Goal: Information Seeking & Learning: Learn about a topic

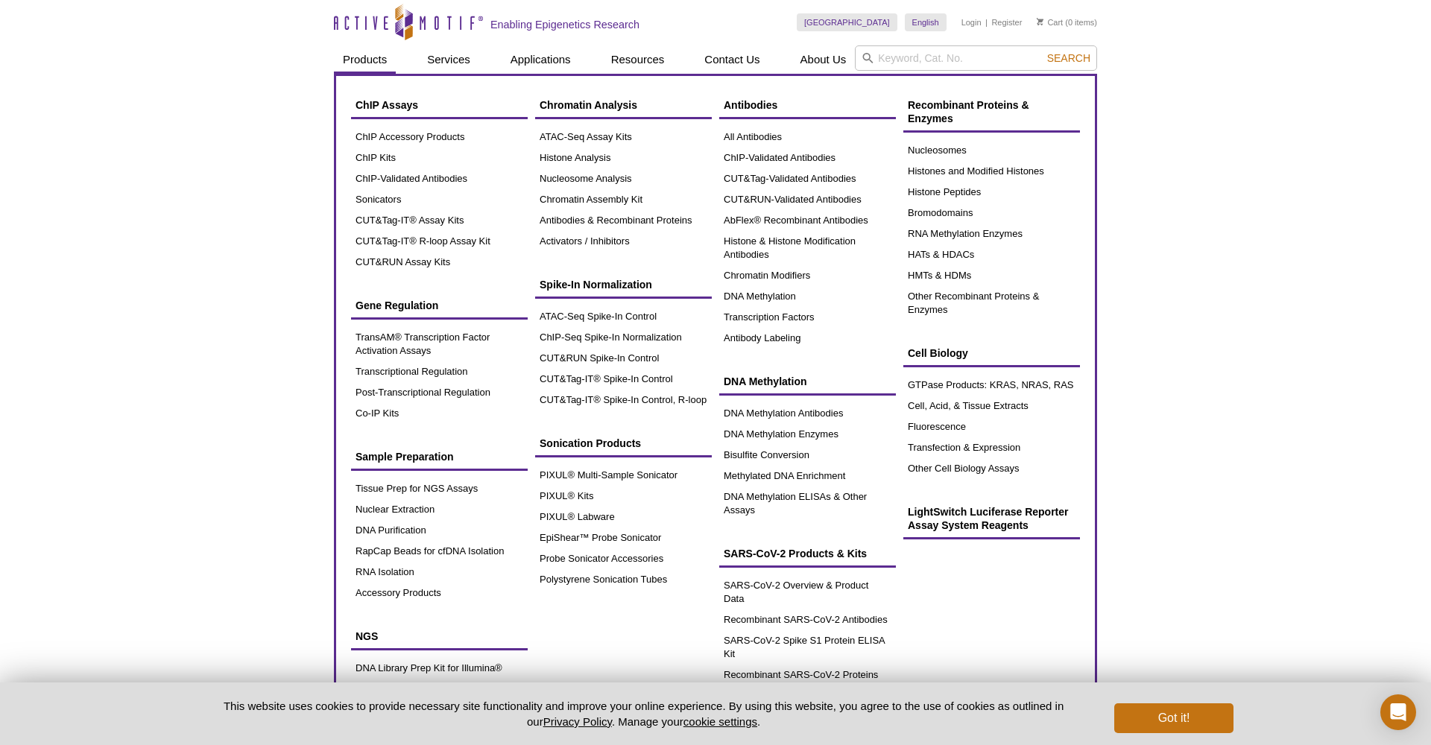
click at [382, 63] on link "Products" at bounding box center [365, 59] width 62 height 28
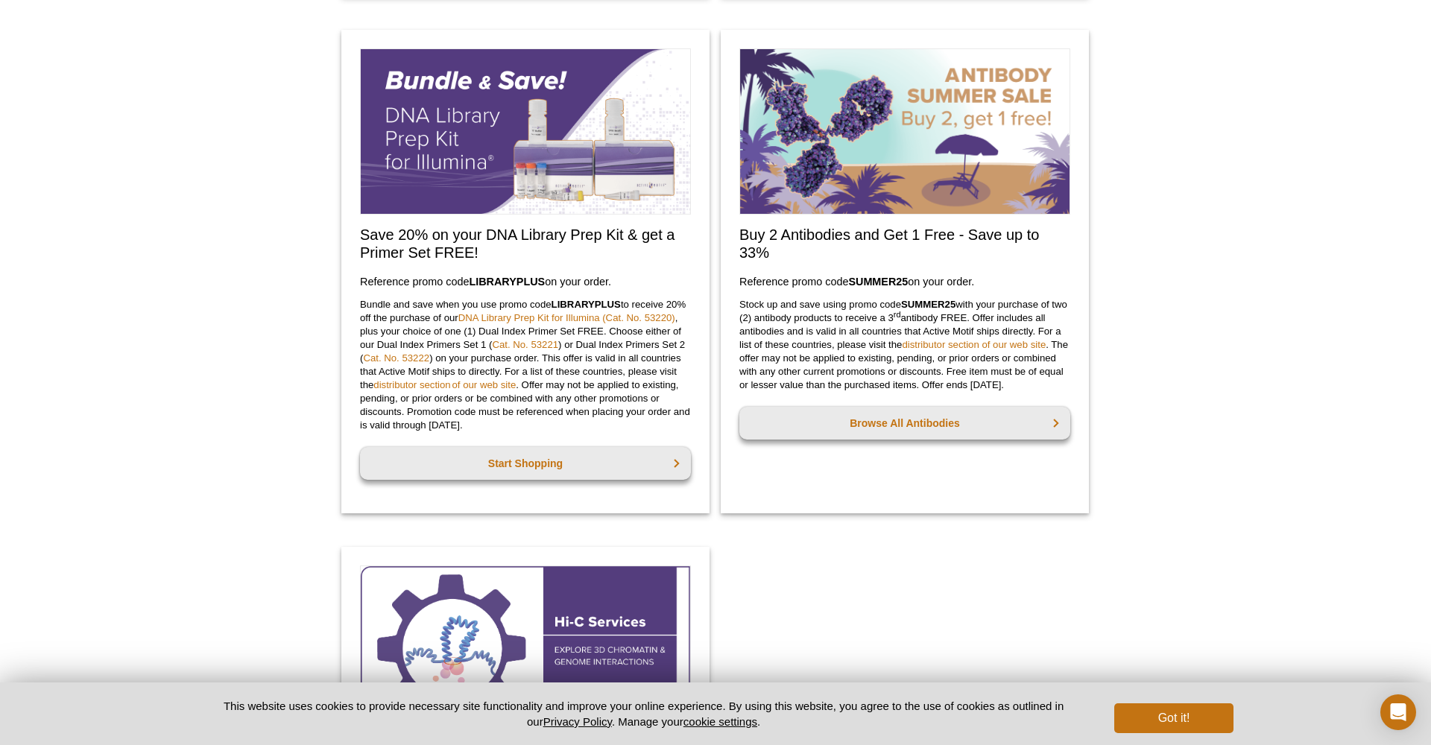
scroll to position [1204, 0]
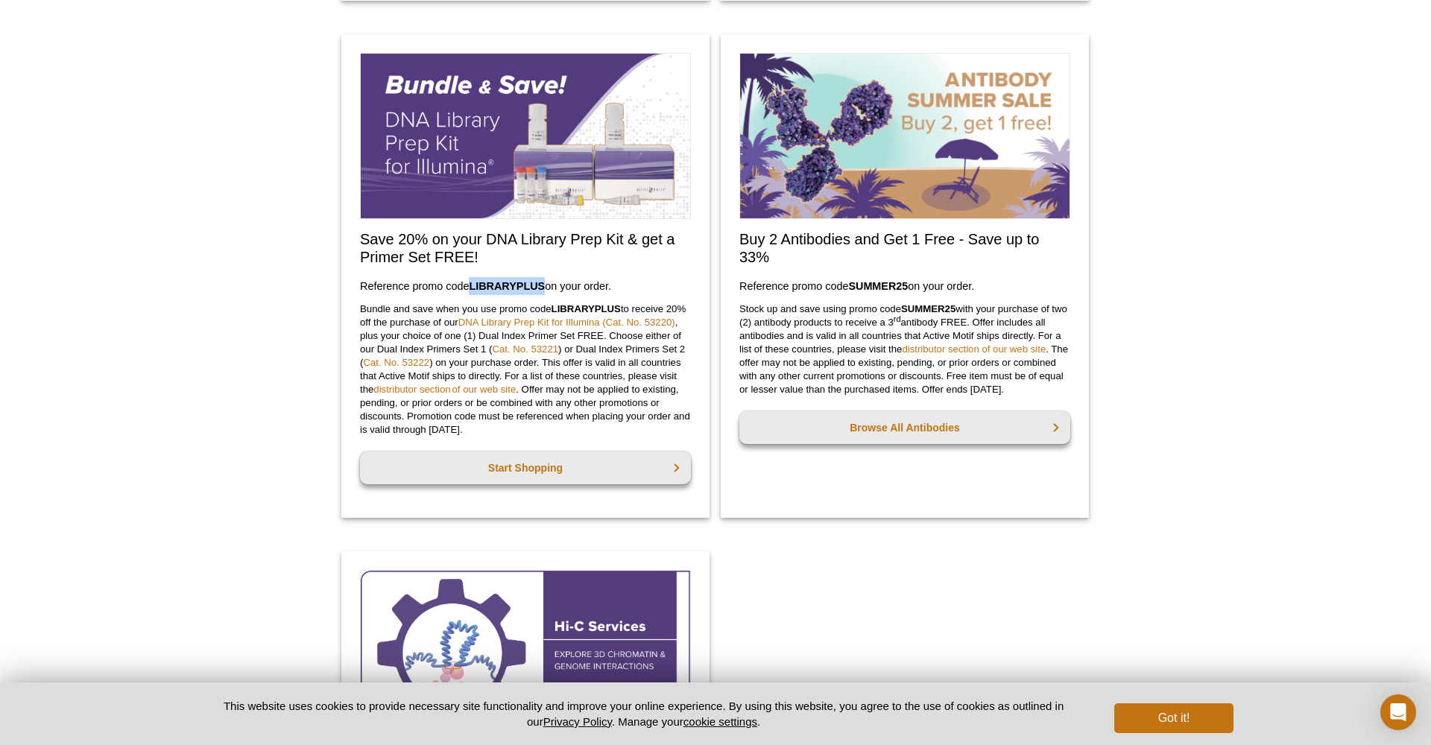
drag, startPoint x: 470, startPoint y: 286, endPoint x: 544, endPoint y: 285, distance: 74.5
click at [544, 285] on h3 "Reference promo code  LIBRARYPLUS  on your order." at bounding box center [525, 286] width 331 height 18
copy h3 "LIBRARYPLUS"
click at [550, 320] on link "DNA Library Prep Kit for Illumina (Cat. No. 53220)" at bounding box center [566, 322] width 217 height 11
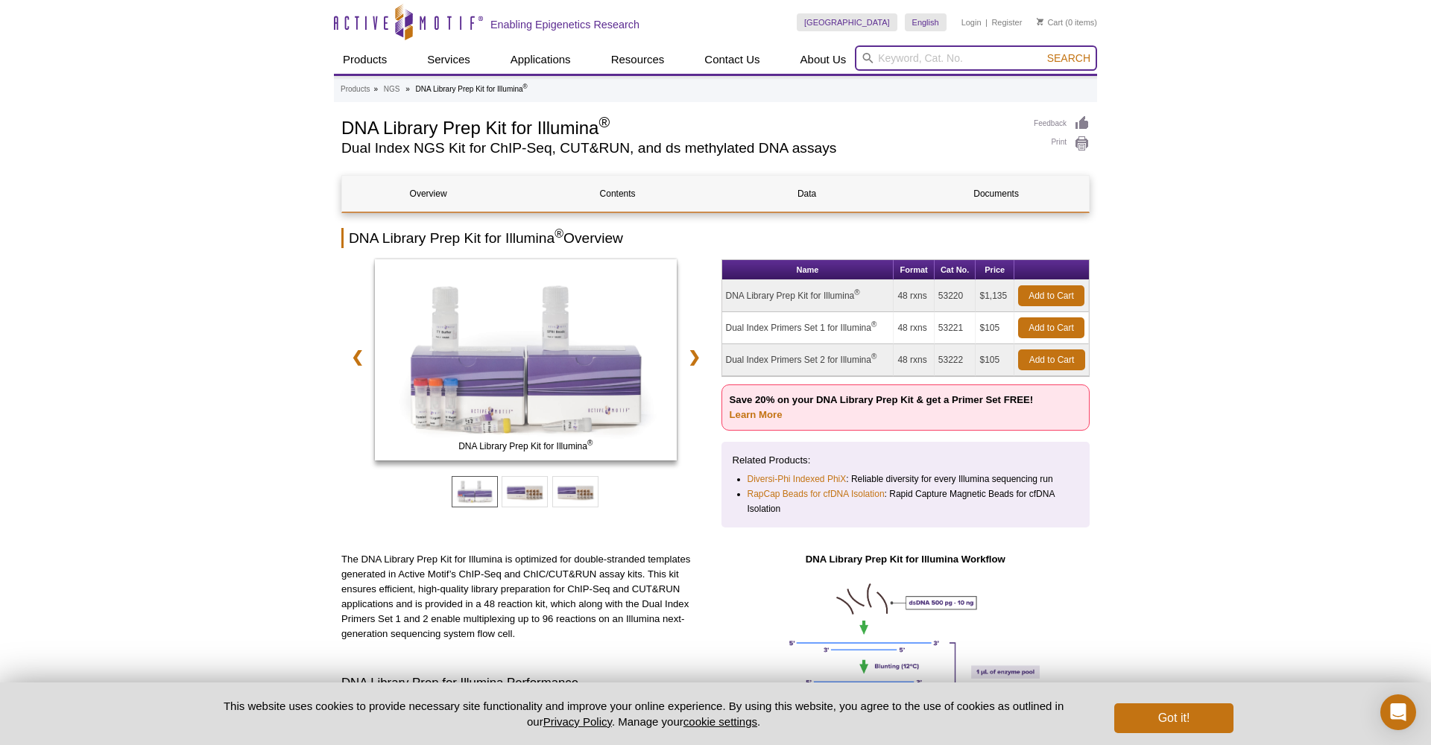
click at [962, 62] on input "search" at bounding box center [976, 57] width 242 height 25
type input "53220"
click at [1070, 58] on button "Search" at bounding box center [1069, 57] width 52 height 13
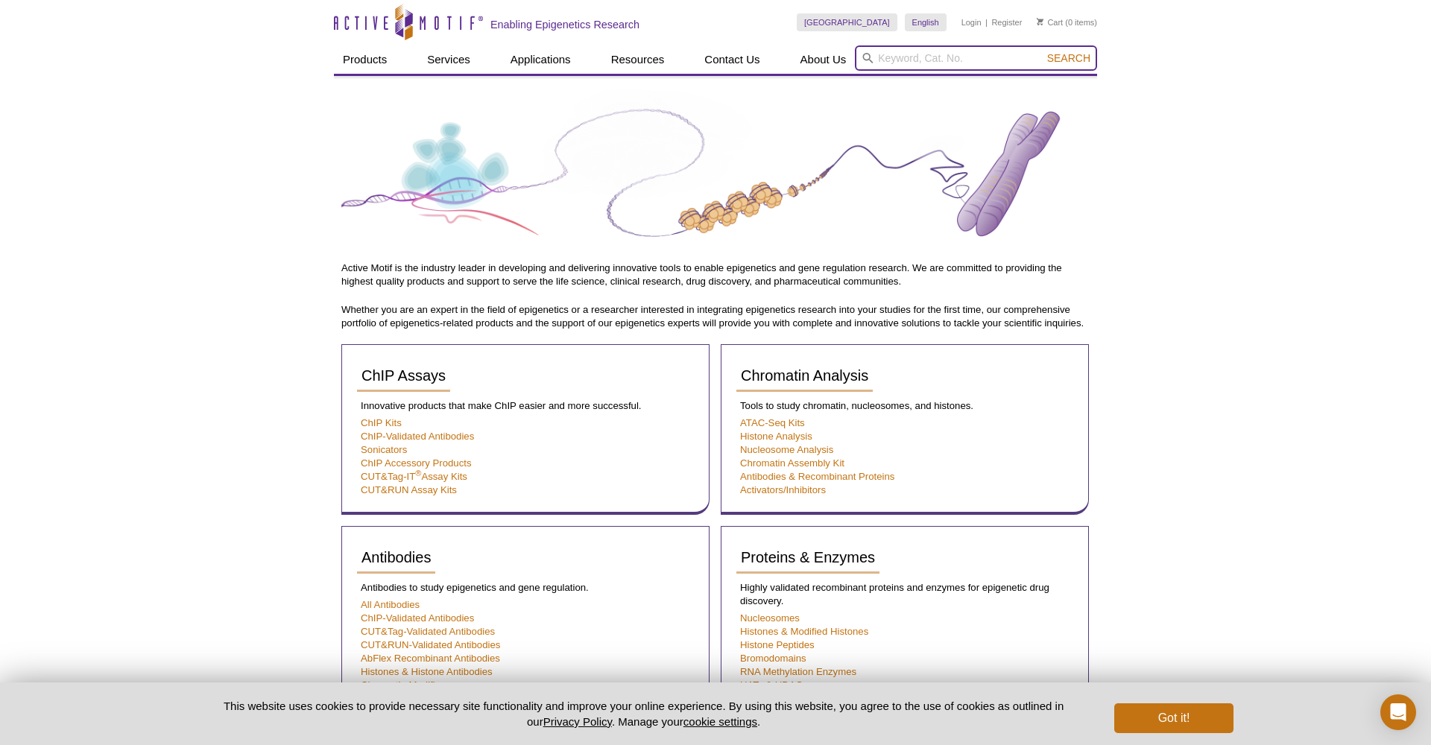
click at [936, 57] on input "search" at bounding box center [976, 57] width 242 height 25
type input "53220"
click at [1070, 58] on button "Search" at bounding box center [1069, 57] width 52 height 13
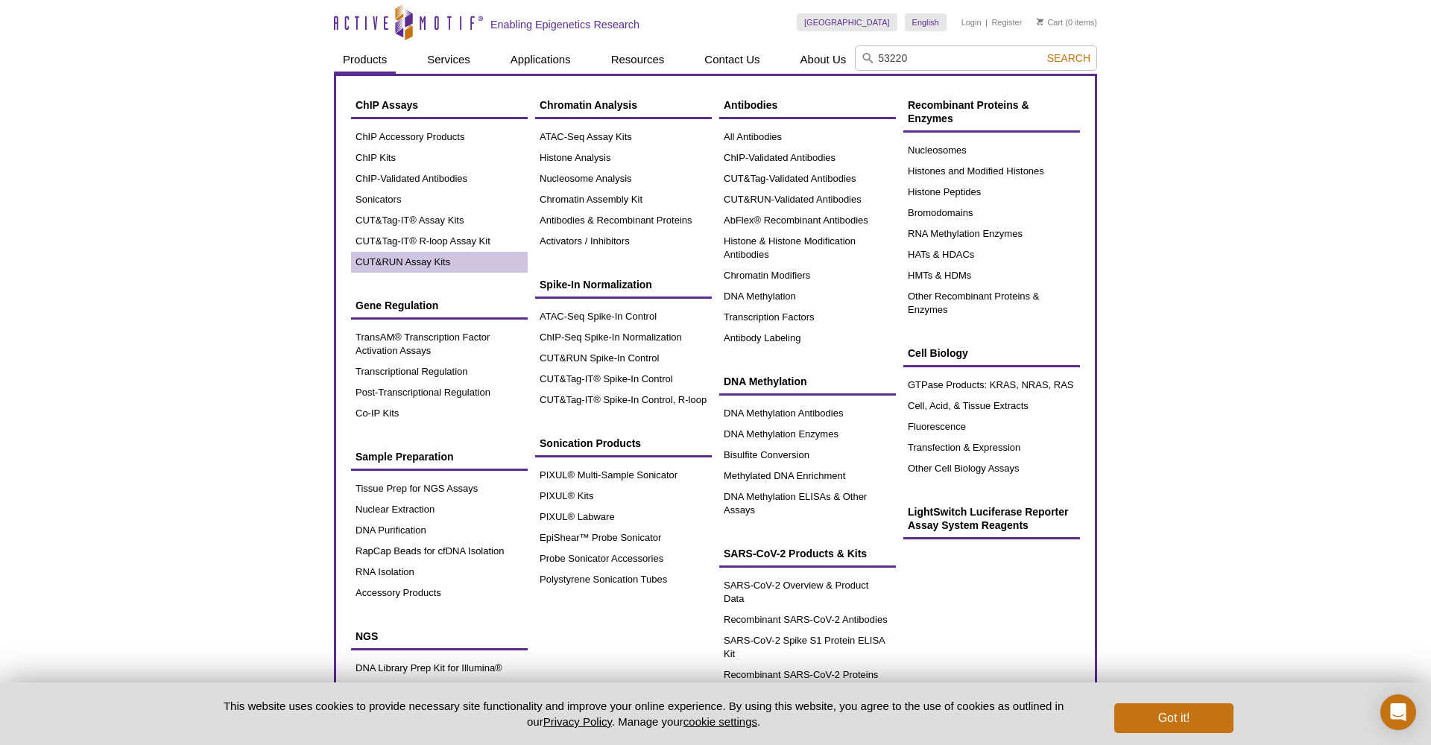
click at [415, 264] on link "CUT&RUN Assay Kits" at bounding box center [439, 262] width 177 height 21
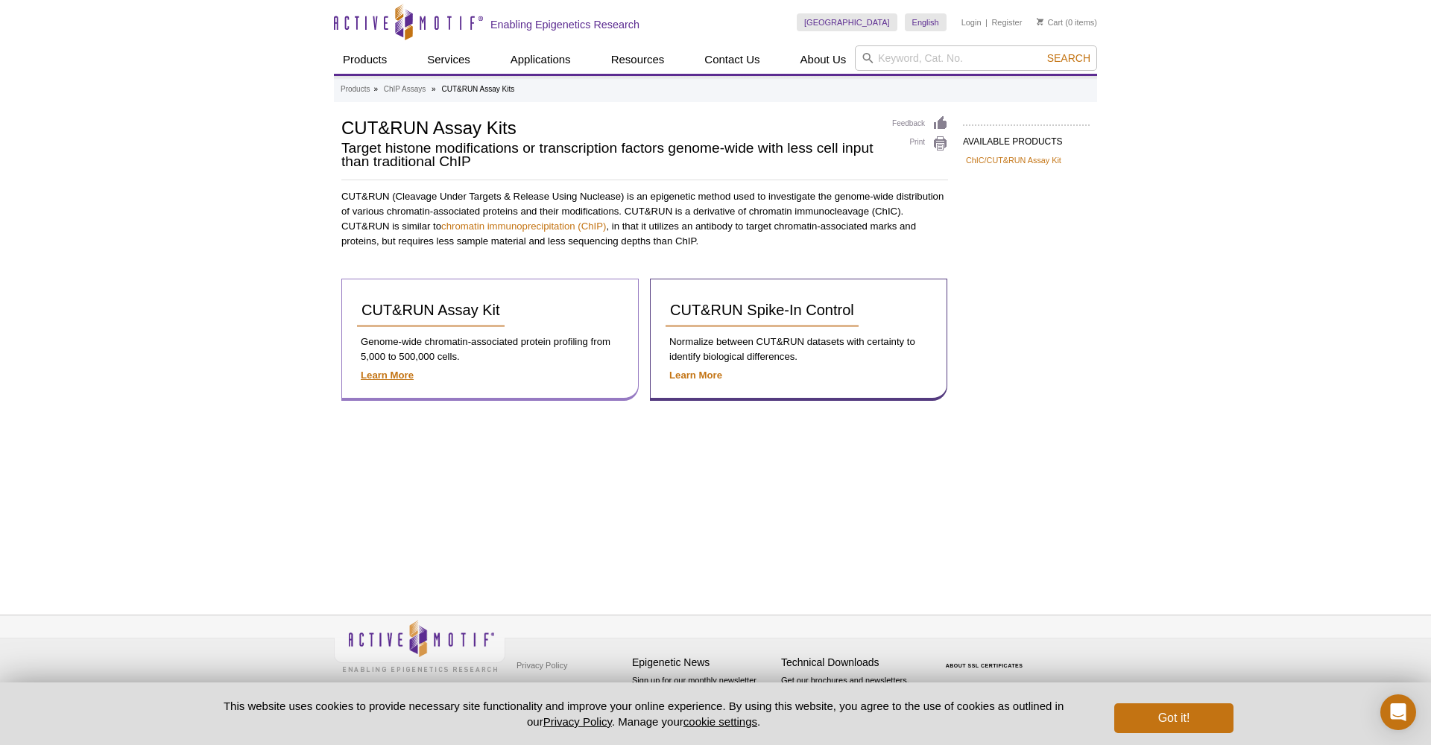
click at [394, 373] on strong "Learn More" at bounding box center [387, 375] width 53 height 11
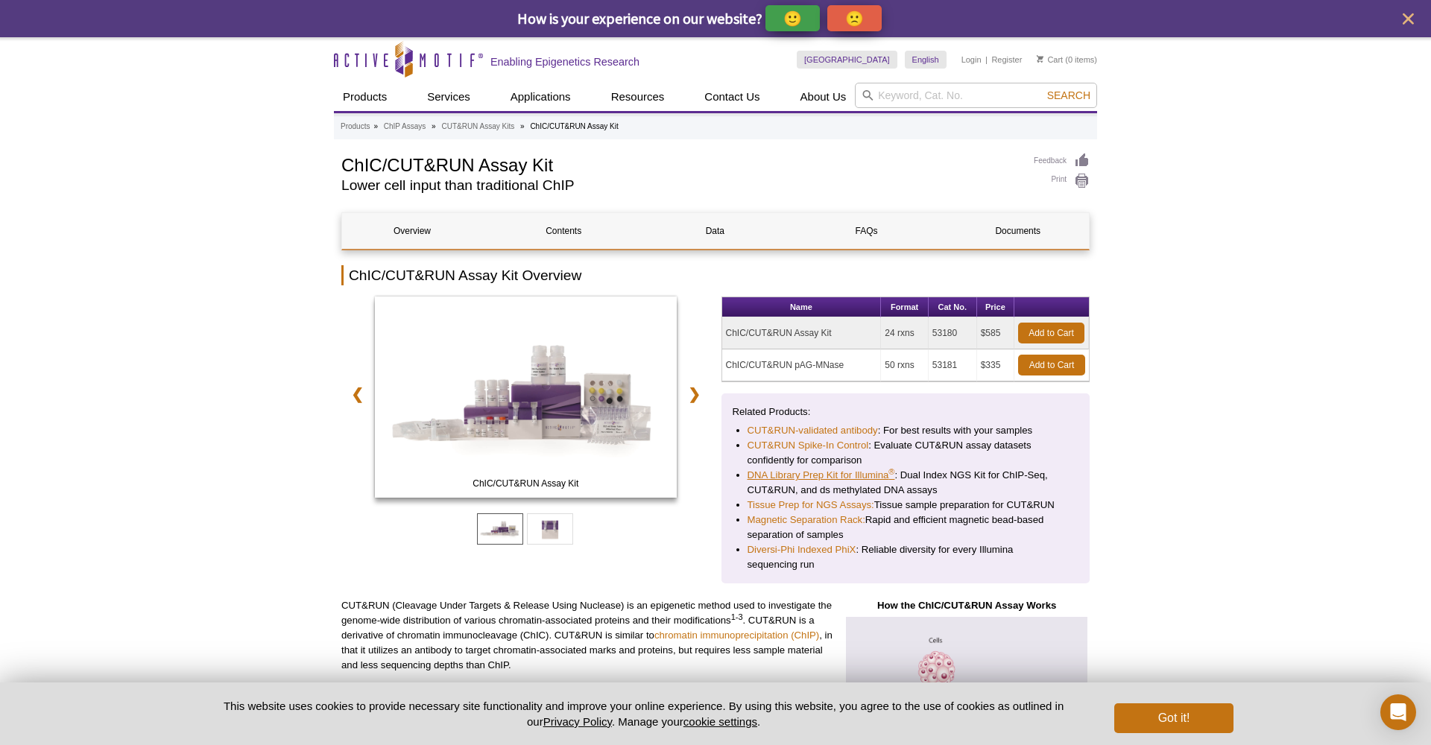
click at [806, 476] on link "DNA Library Prep Kit for Illumina ®" at bounding box center [822, 475] width 148 height 15
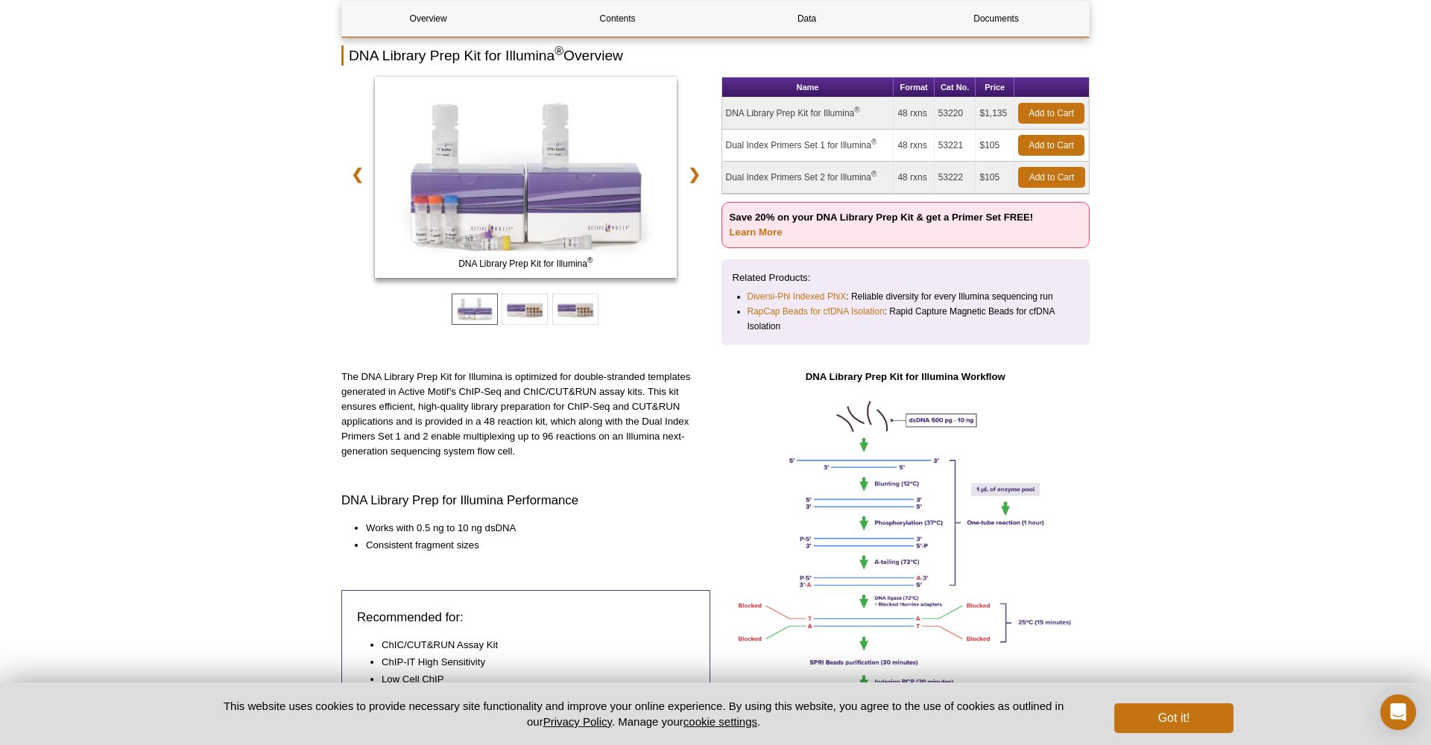
scroll to position [183, 0]
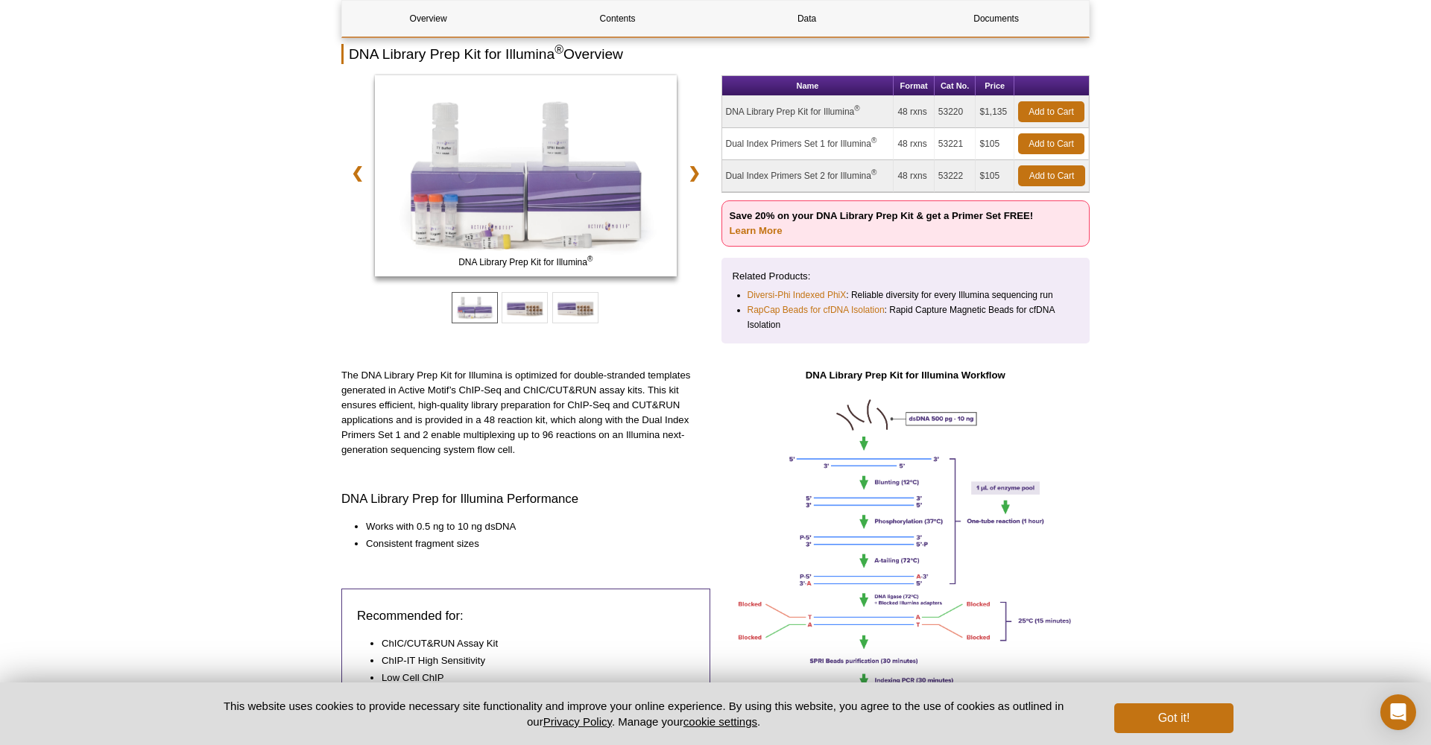
click at [906, 431] on img at bounding box center [905, 591] width 369 height 409
